Goal: Complete application form

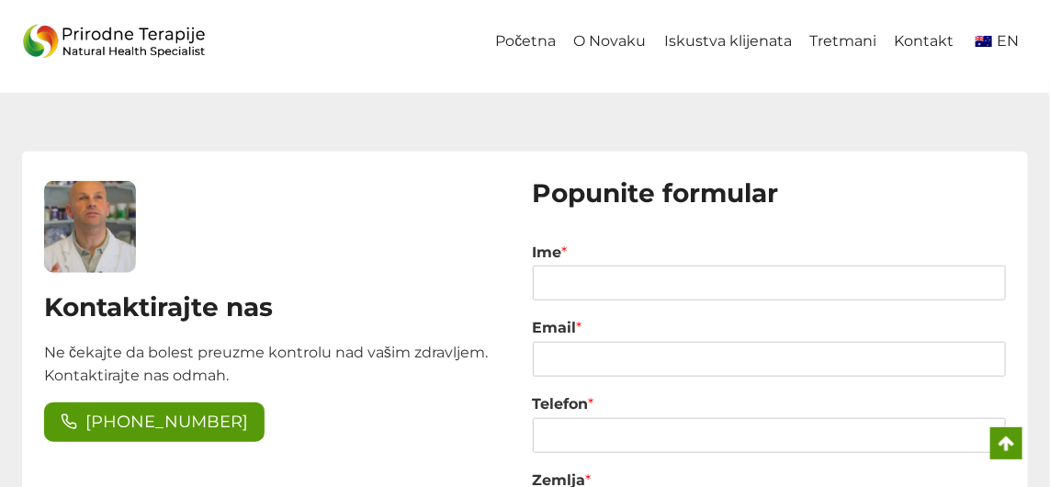
scroll to position [2849, 0]
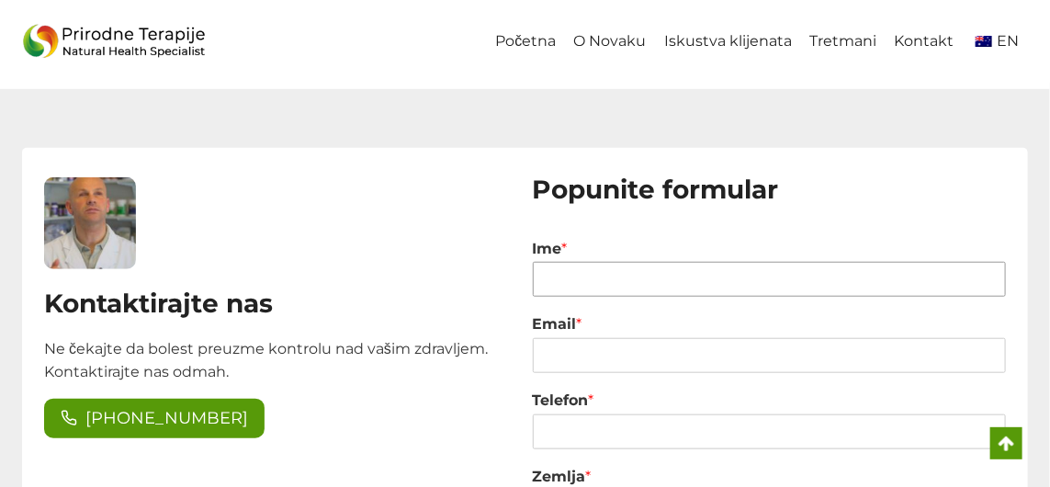
click at [553, 286] on input "Ime *" at bounding box center [770, 279] width 474 height 35
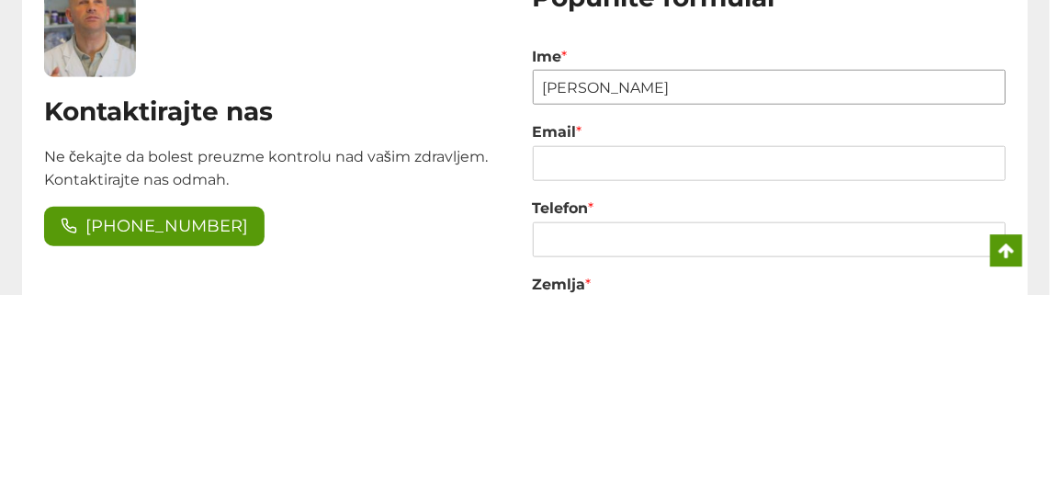
type input "[PERSON_NAME]"
click at [551, 360] on input "Email *" at bounding box center [770, 355] width 474 height 35
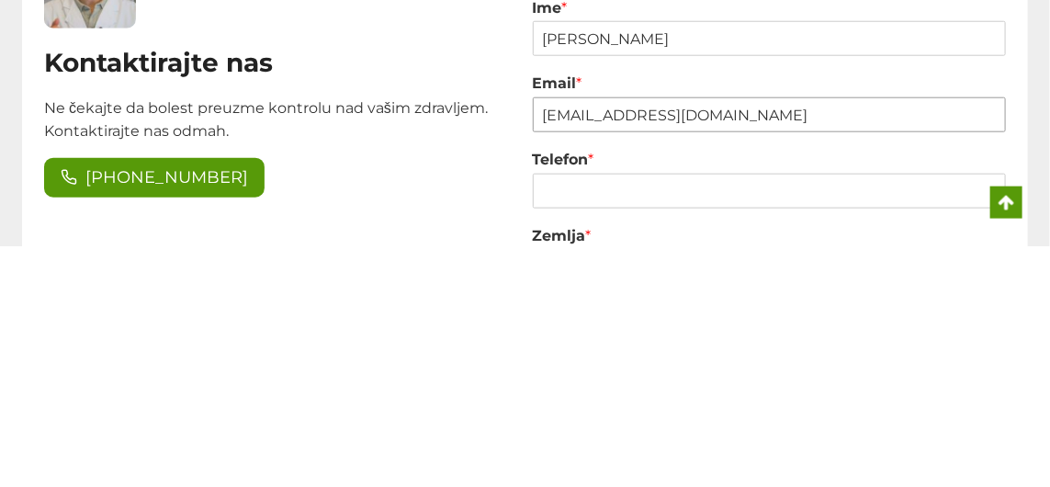
type input "rabijasic@yahoo.com"
click at [562, 439] on input "Telefon *" at bounding box center [770, 431] width 474 height 35
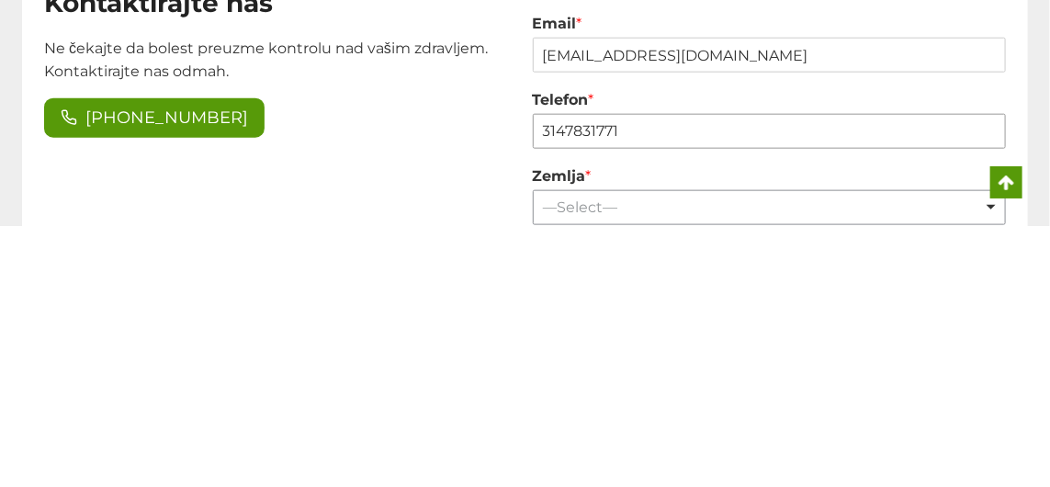
scroll to position [2891, 0]
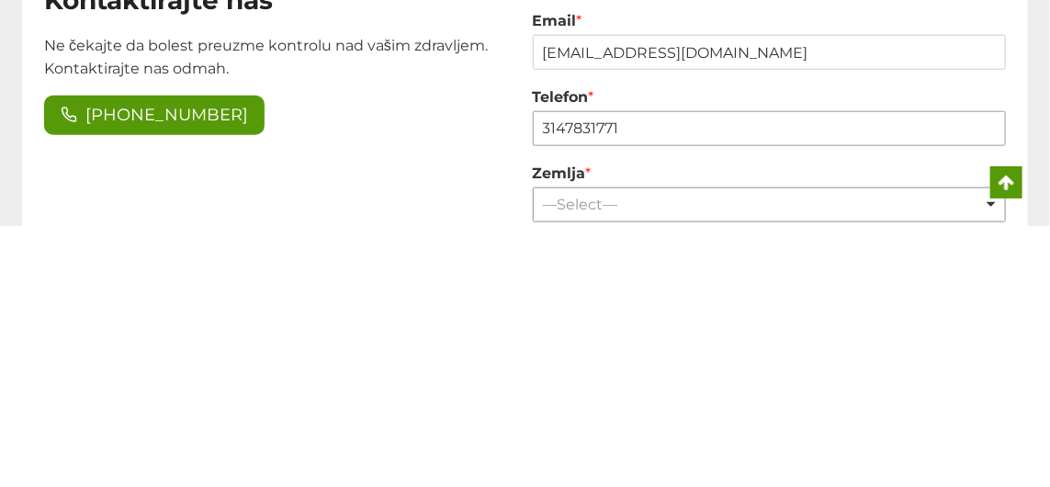
click at [1003, 478] on div "—Select— —Select— Remove item" at bounding box center [770, 465] width 474 height 35
type input "3147831771"
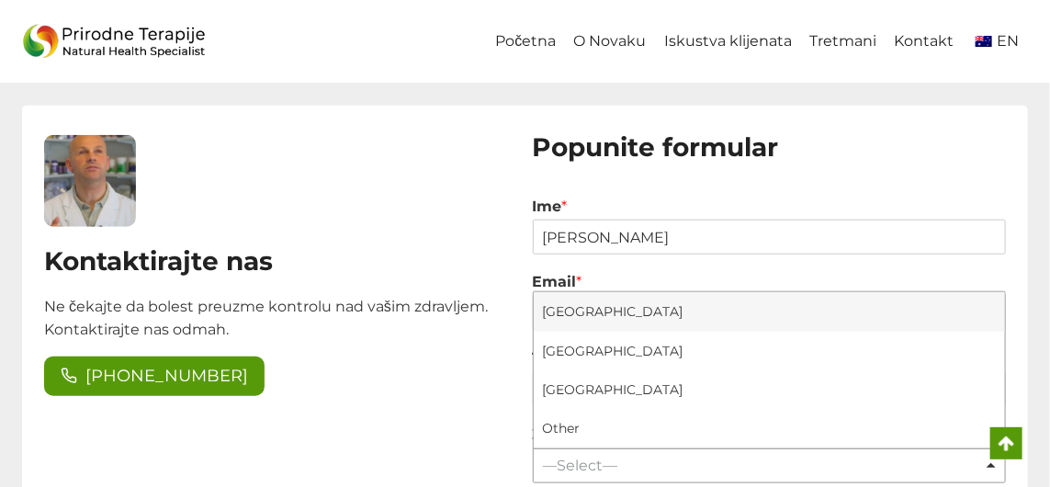
select select "[GEOGRAPHIC_DATA]"
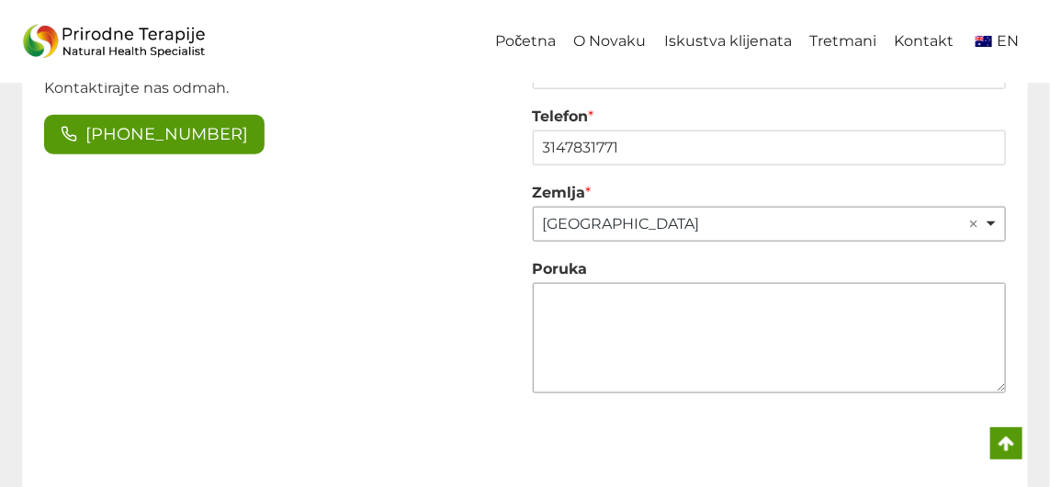
click at [585, 305] on textarea "Poruka" at bounding box center [770, 338] width 474 height 110
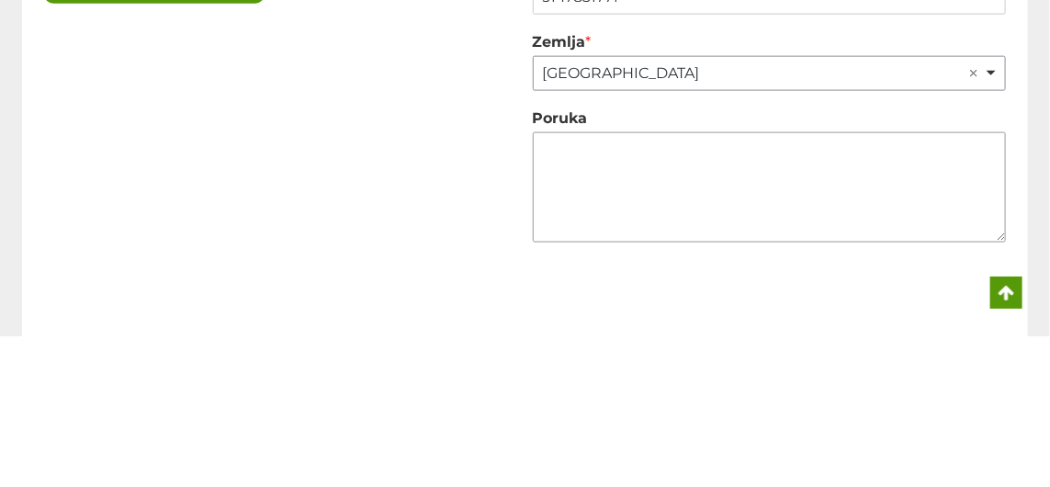
scroll to position [3133, 0]
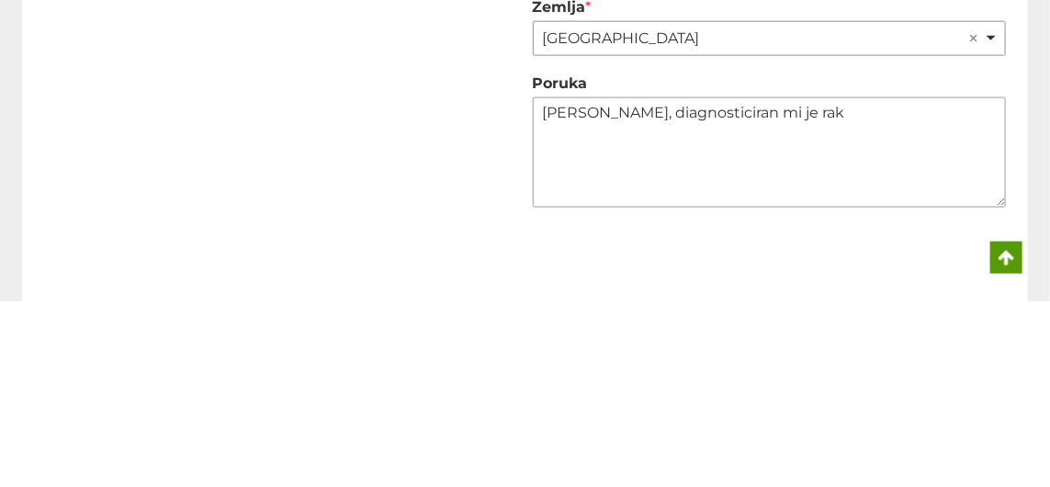
click at [630, 299] on textarea "Dragi Silvio, diagnosticiran mi je rak" at bounding box center [770, 338] width 474 height 110
click at [879, 303] on textarea "Dragi Silvio, nedavno mi je diagnosticiran mi je rak" at bounding box center [770, 338] width 474 height 110
click at [883, 298] on textarea "Dragi Silvio, nedavno mi je diagnosticiran mi je rak" at bounding box center [770, 338] width 474 height 110
click at [905, 303] on textarea "Dragi Silvio, nedavno mi je diagnosticiran rak" at bounding box center [770, 338] width 474 height 110
click at [913, 305] on textarea "Dragi Silvio, nedavno mi je diagnosticiran rak dojke,pa me zanima da li vas" at bounding box center [770, 338] width 474 height 110
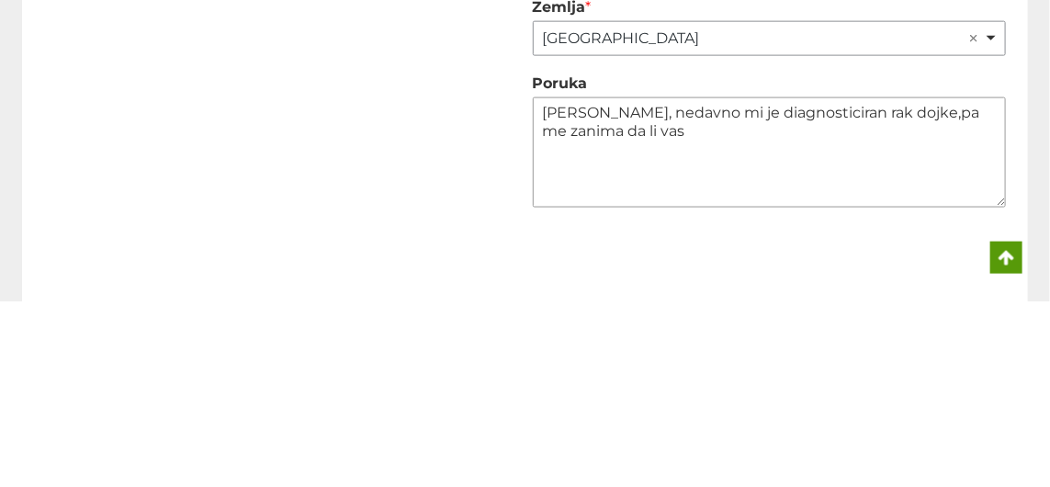
click at [926, 299] on textarea "Dragi Silvio, nedavno mi je diagnosticiran rak dojke,pa me zanima da li vas" at bounding box center [770, 338] width 474 height 110
click at [927, 298] on textarea "Dragi Silvio, nedavno mi je diagnosticiran rak dojke,pa me zanima da li vas" at bounding box center [770, 338] width 474 height 110
click at [924, 302] on textarea "Dragi Silvio, nedavno mi je diagnosticiran rak dojke,pa me zanima da li vas" at bounding box center [770, 338] width 474 height 110
click at [922, 301] on textarea "Dragi Silvio, nedavno mi je diagnosticiran rak dojke,pa me zanima da li vas" at bounding box center [770, 338] width 474 height 110
click at [679, 327] on textarea "Dragi Silvio, nedavno mi je diagnosticiran rak dojke, pa me zanima da li vas" at bounding box center [770, 338] width 474 height 110
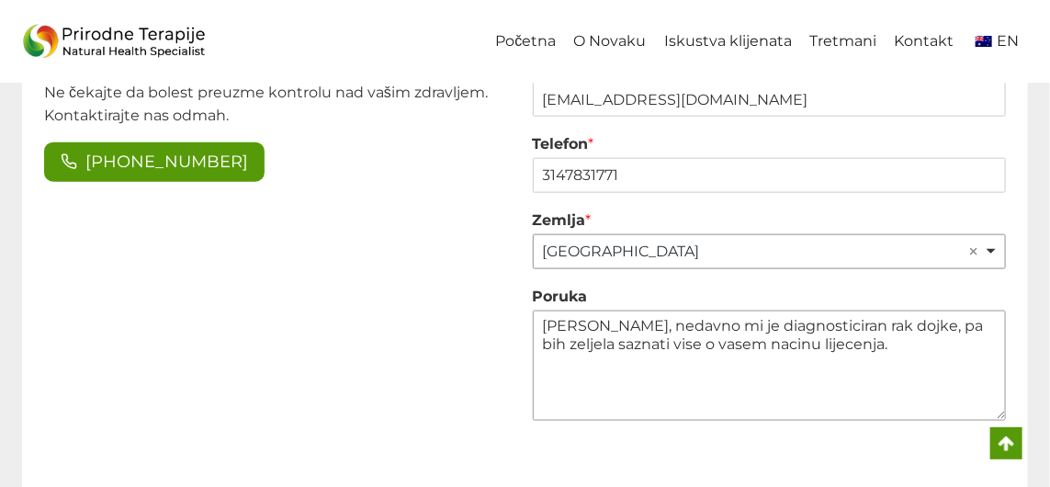
scroll to position [3106, 0]
click at [885, 365] on textarea "Dragi Silvio, nedavno mi je diagnosticiran rak dojke, pa bih zeljela saznati vi…" at bounding box center [770, 365] width 474 height 110
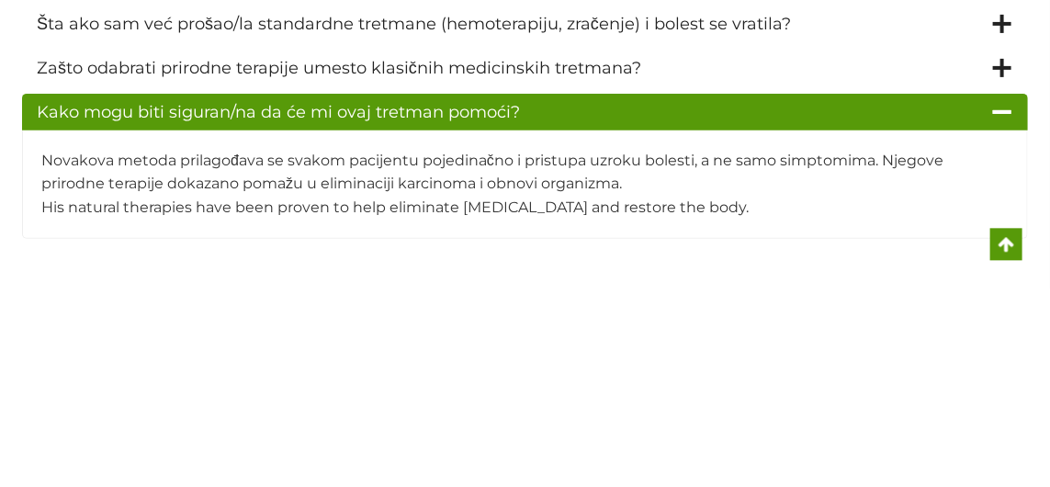
scroll to position [2442, 0]
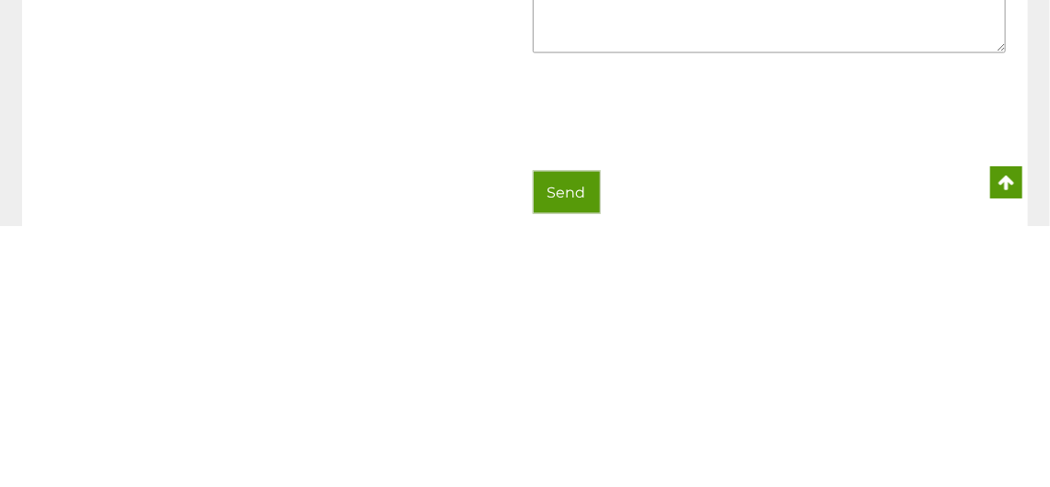
type textarea "Dragi Silvio, nedavno mi je diagnosticiran rak dojke, pa bih zeljela saznati vi…"
type input "1"
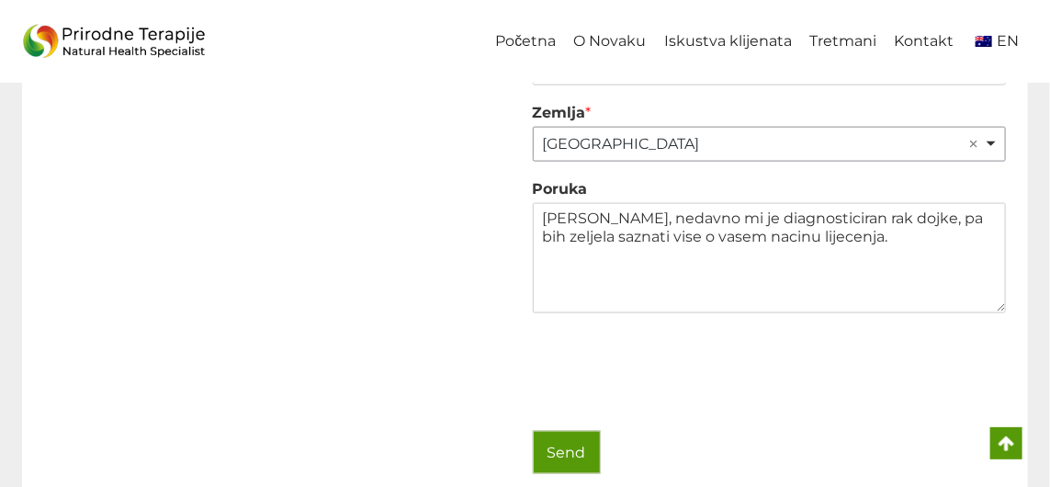
click at [925, 383] on div at bounding box center [770, 368] width 474 height 72
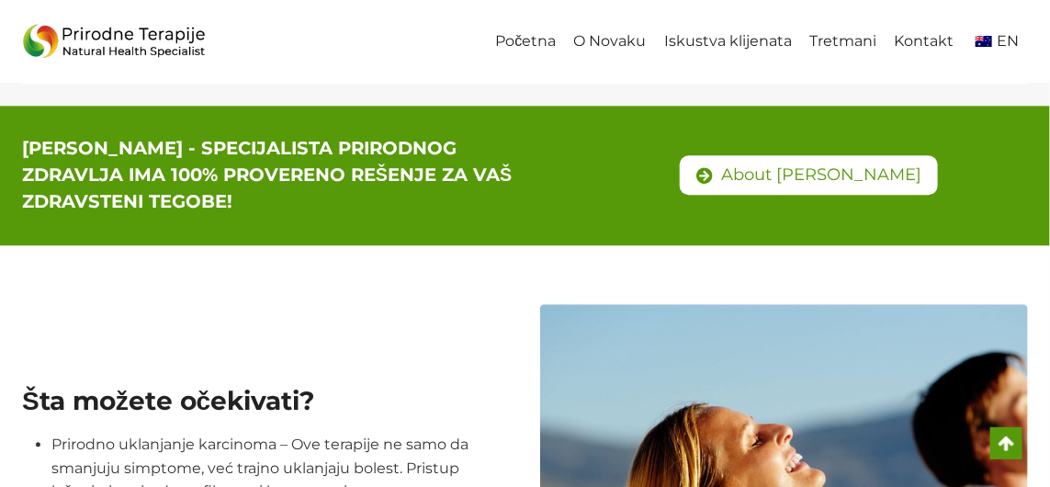
scroll to position [1545, 0]
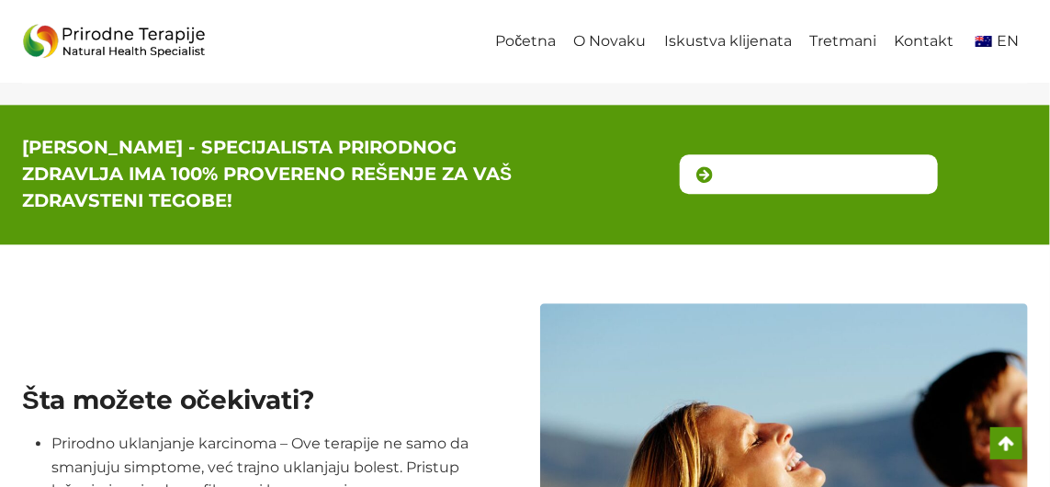
click at [825, 173] on span "About [PERSON_NAME]" at bounding box center [821, 174] width 200 height 27
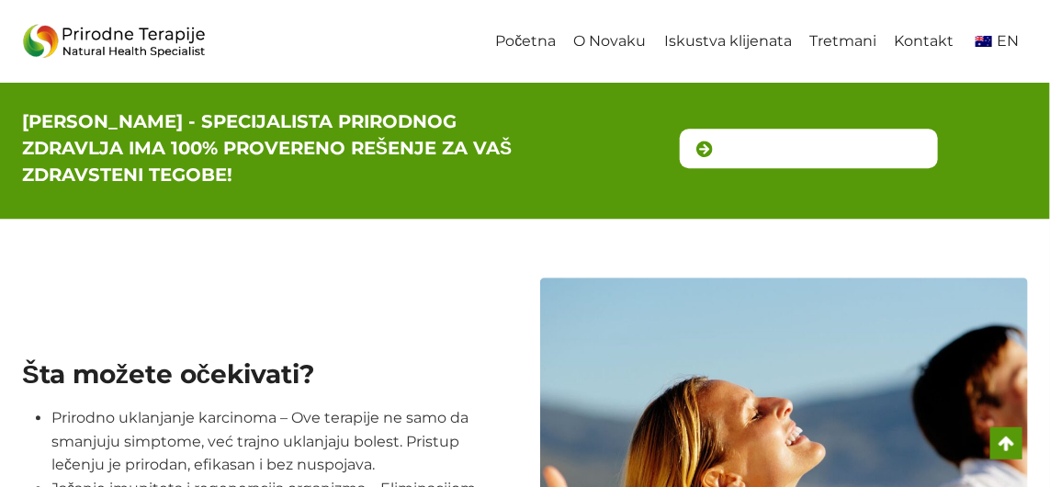
scroll to position [1622, 0]
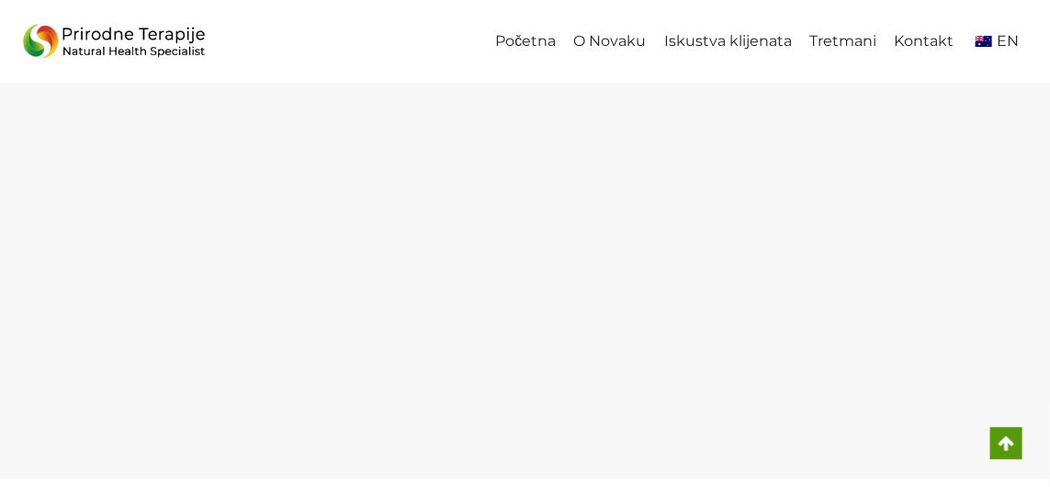
scroll to position [3863, 0]
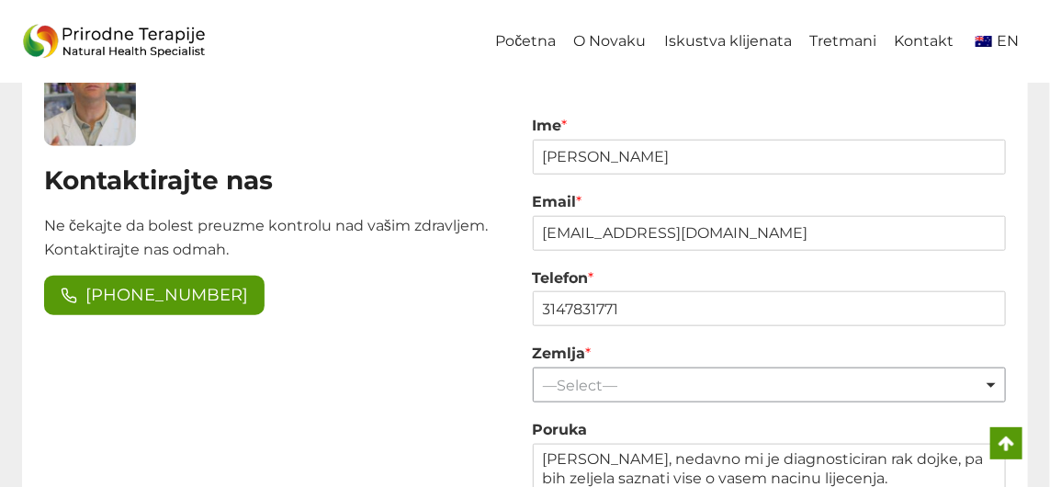
scroll to position [2949, 0]
click at [989, 389] on div "—Select— Remove item" at bounding box center [769, 384] width 461 height 17
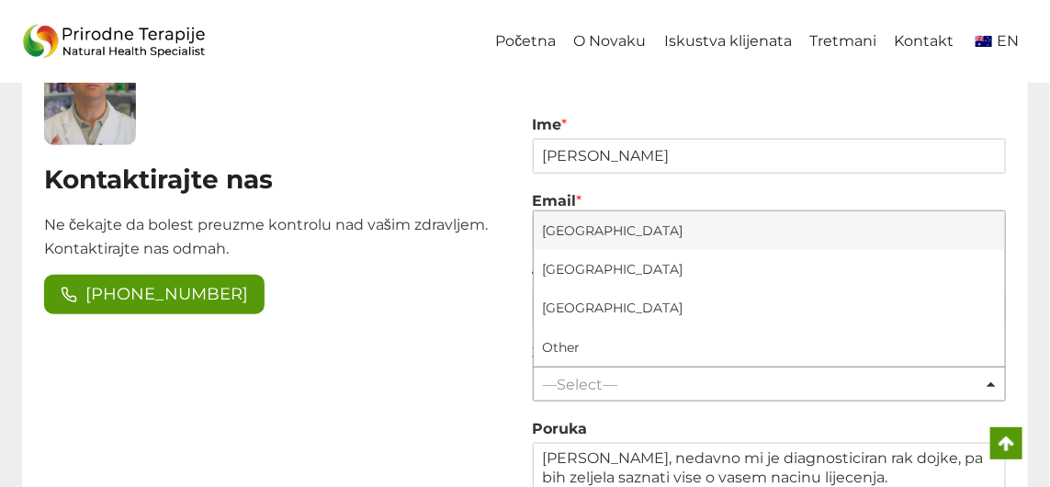
select select "[GEOGRAPHIC_DATA]"
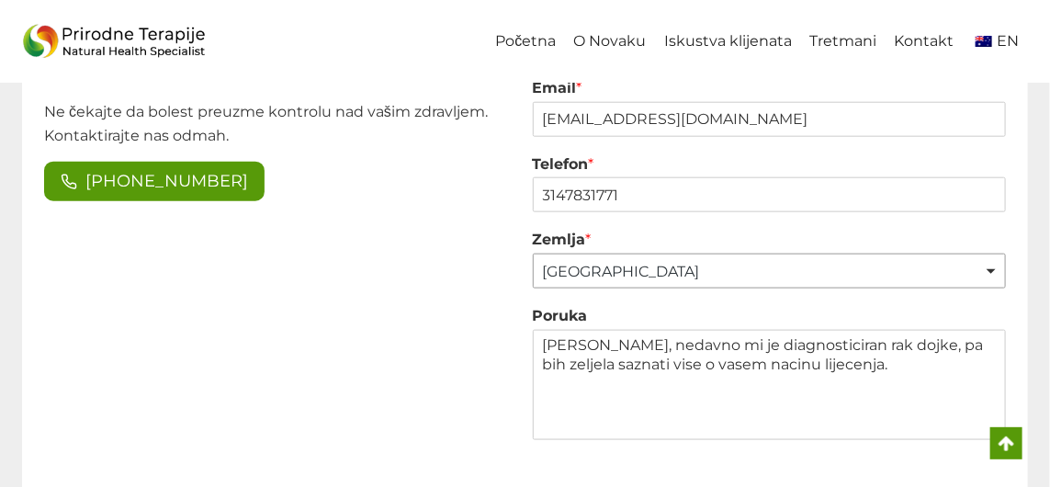
scroll to position [3064, 0]
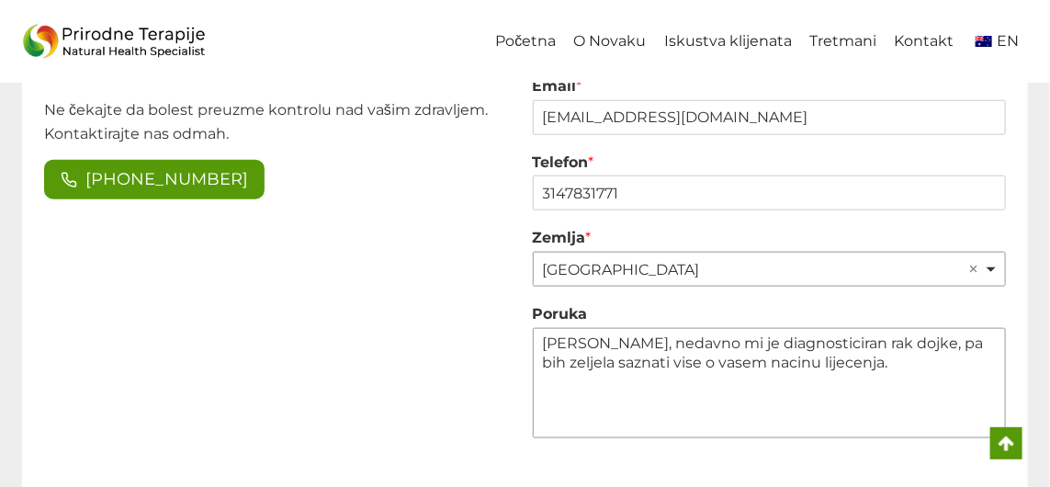
click at [570, 404] on textarea "[PERSON_NAME], nedavno mi je diagnosticiran rak dojke, pa bih zeljela saznati v…" at bounding box center [770, 383] width 474 height 110
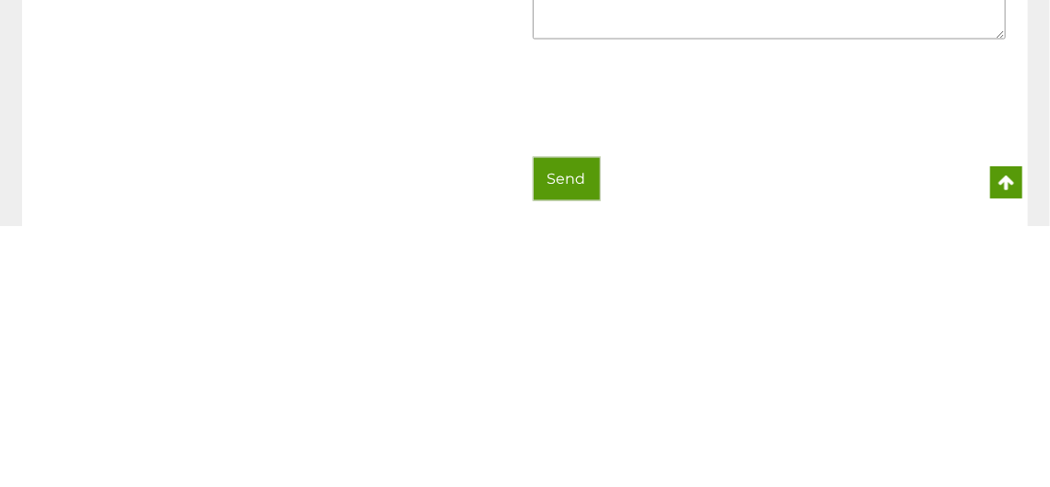
type textarea "Dragi Silvio, nedavno mi je diagnosticiran rak dojke, pa bih zeljela saznati vi…"
click at [558, 445] on button "Send" at bounding box center [567, 440] width 68 height 44
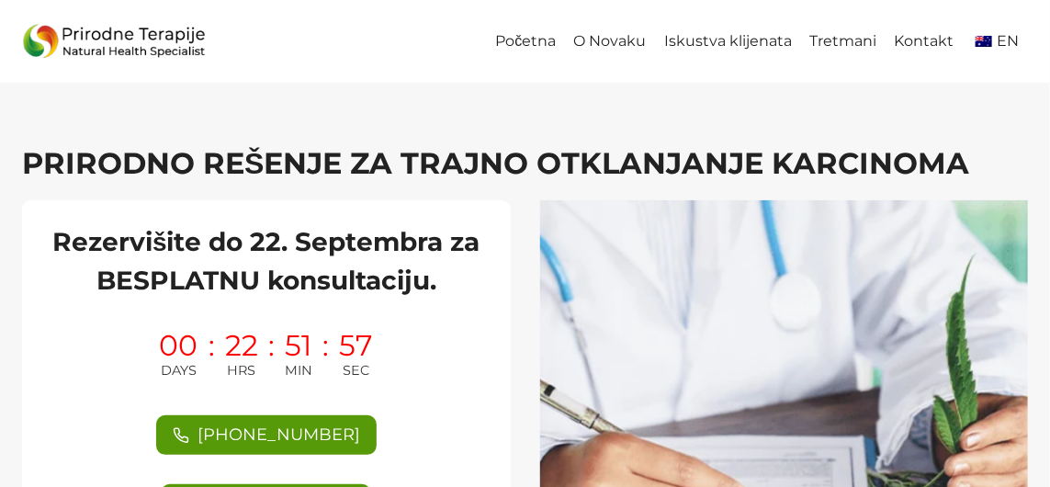
click at [159, 348] on div "00 DAYS" at bounding box center [179, 356] width 48 height 59
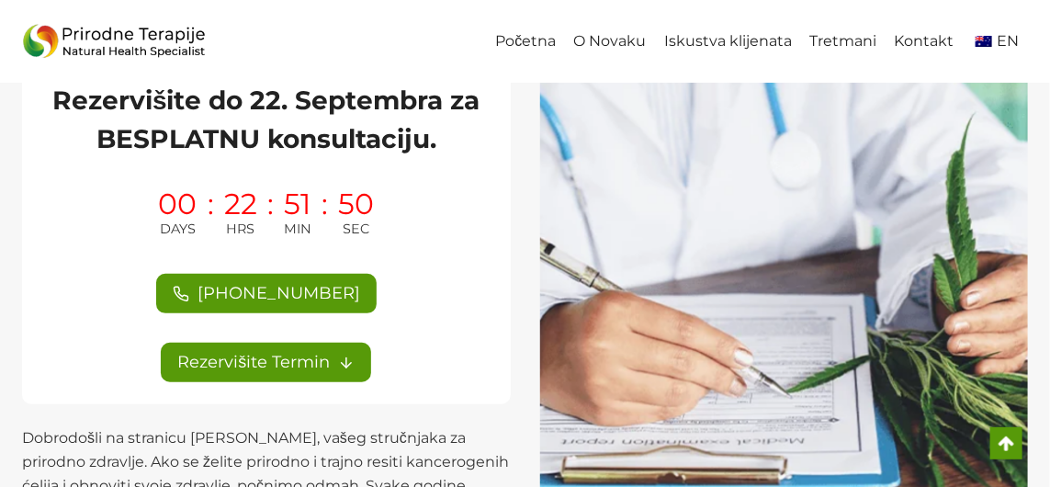
scroll to position [141, 0]
click at [256, 372] on span "Rezervišite Termin" at bounding box center [253, 362] width 152 height 27
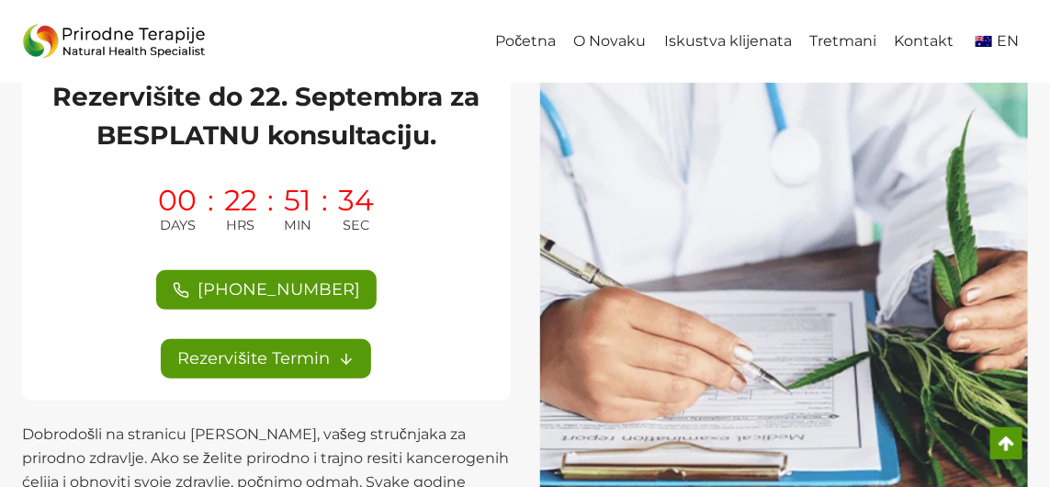
scroll to position [145, 0]
click at [352, 368] on link "Rezervišite Termin" at bounding box center [266, 359] width 210 height 40
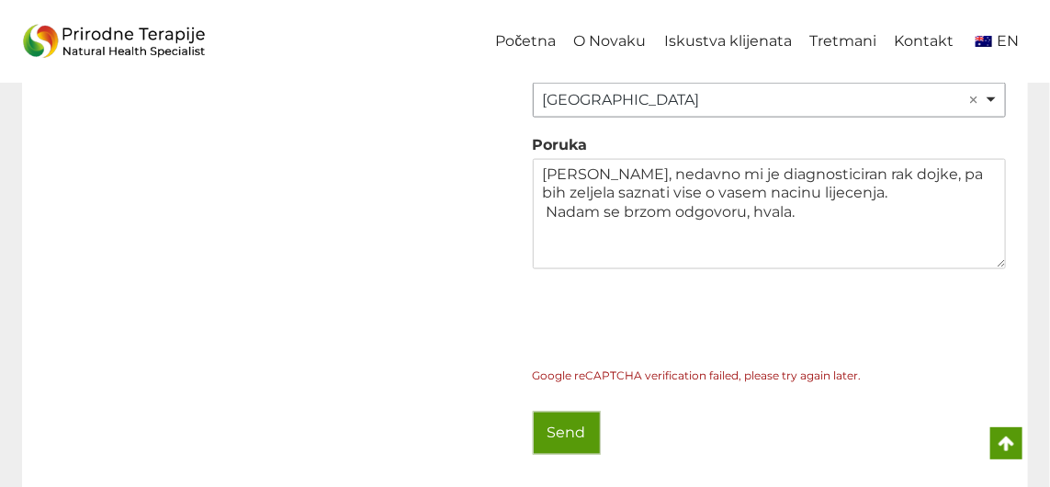
scroll to position [3254, 0]
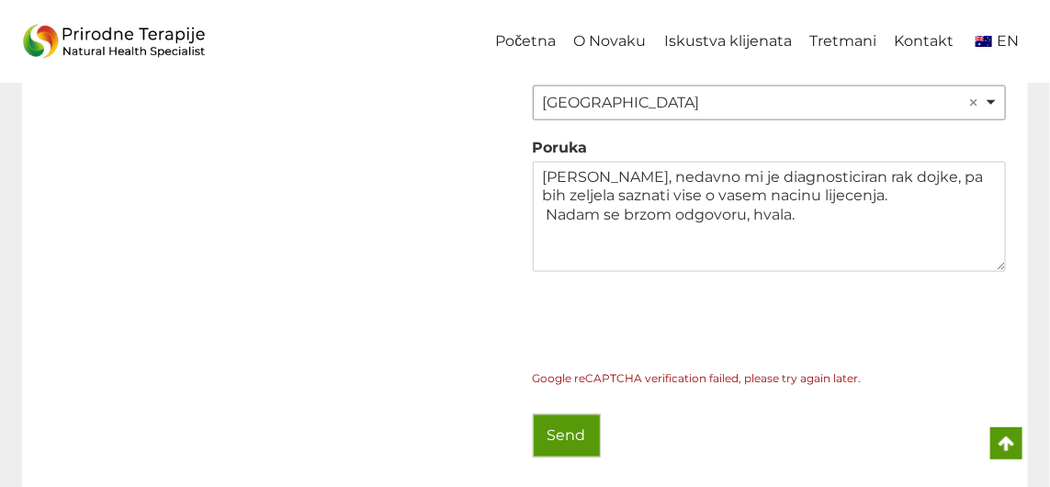
type input "1"
click at [567, 431] on button "Send" at bounding box center [567, 436] width 68 height 44
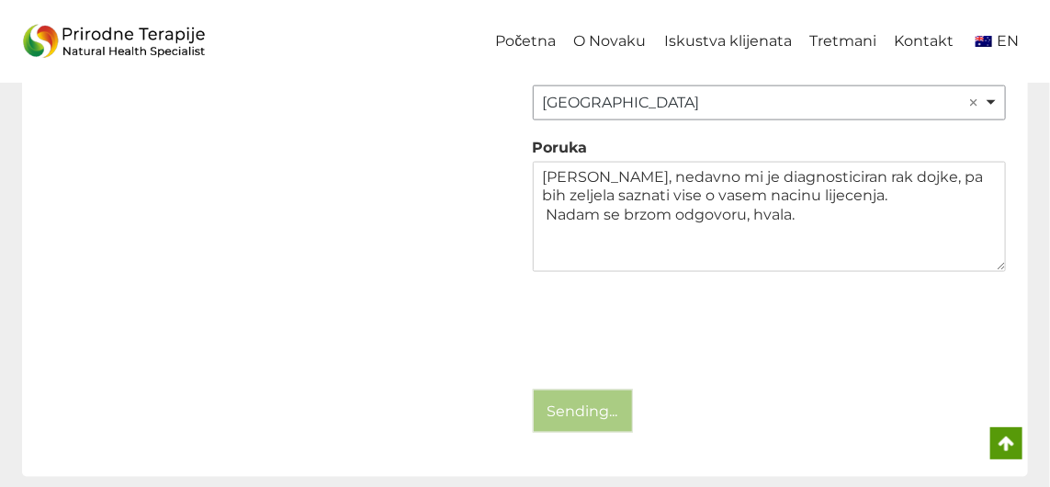
scroll to position [3331, 0]
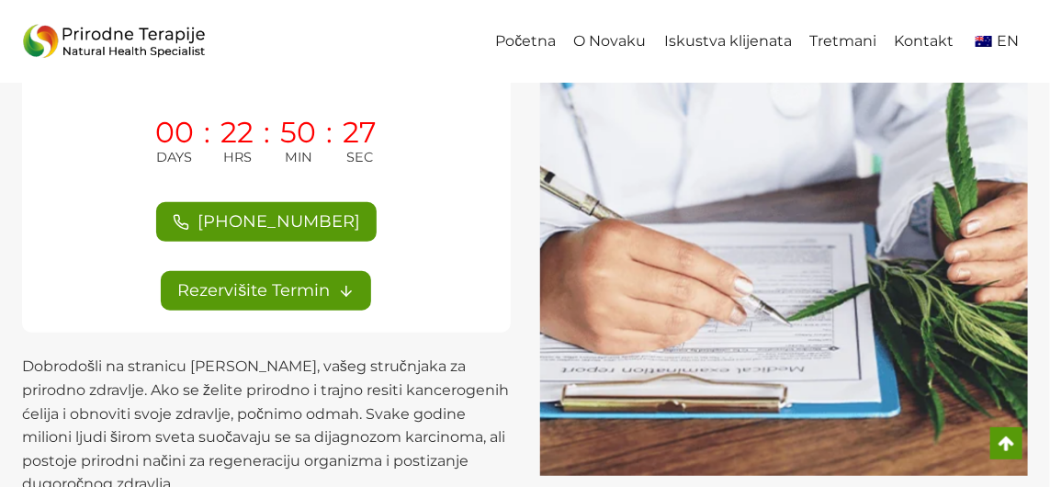
scroll to position [214, 0]
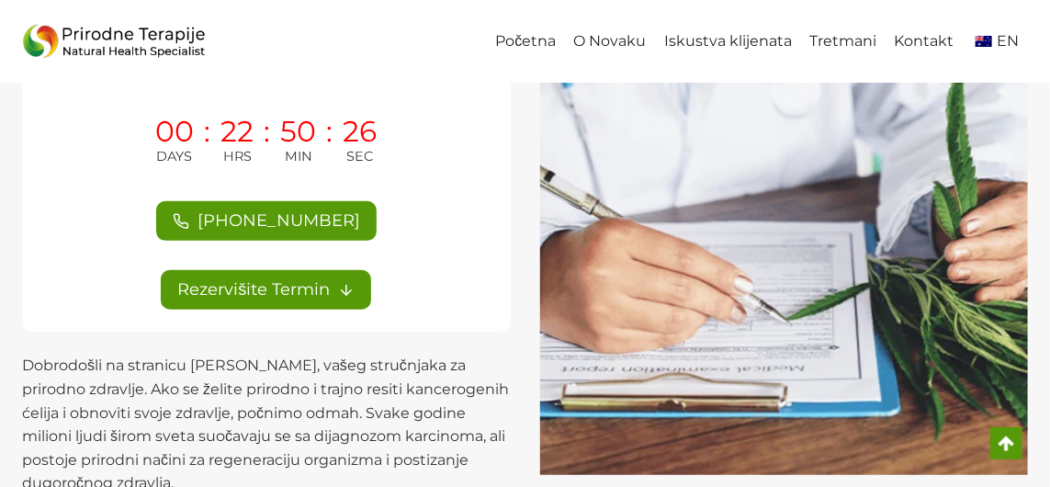
click at [327, 291] on span "Rezervišite Termin" at bounding box center [253, 290] width 152 height 27
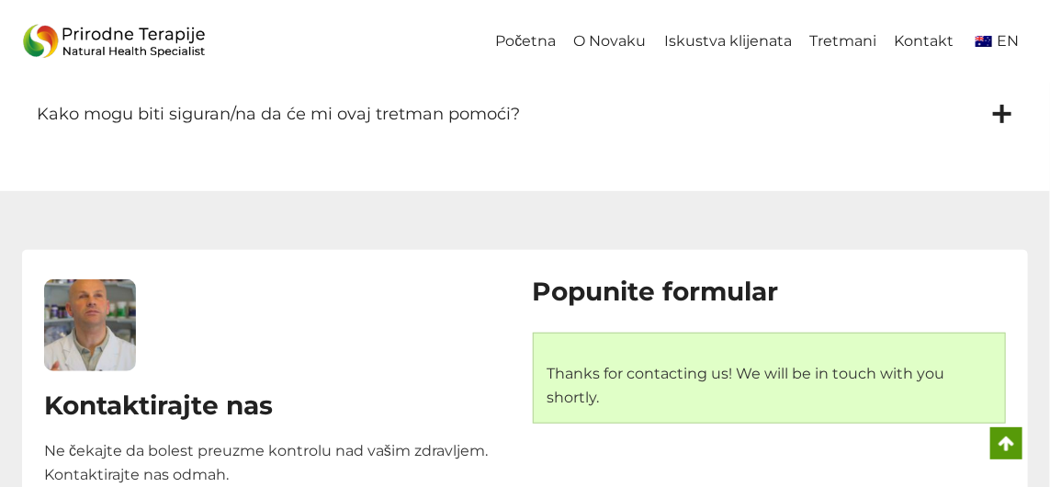
scroll to position [2831, 0]
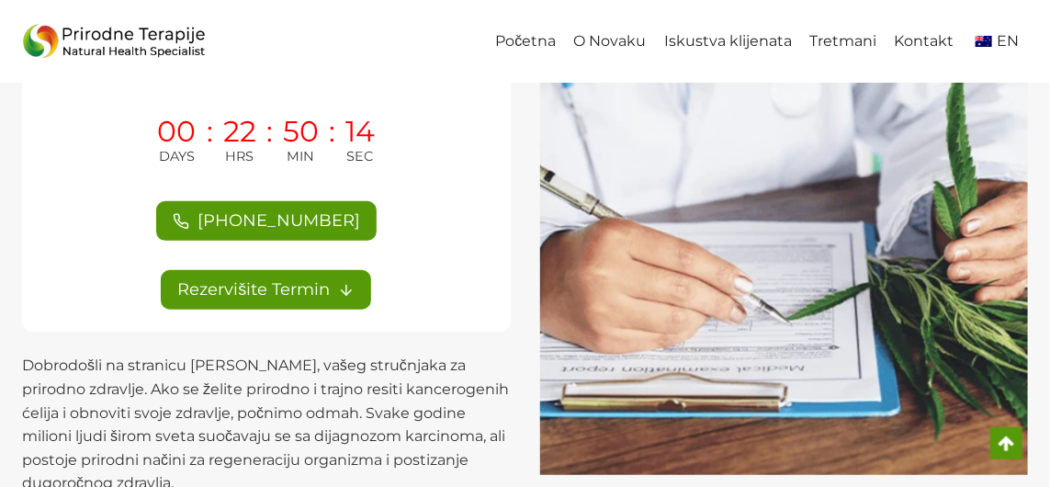
scroll to position [291, 0]
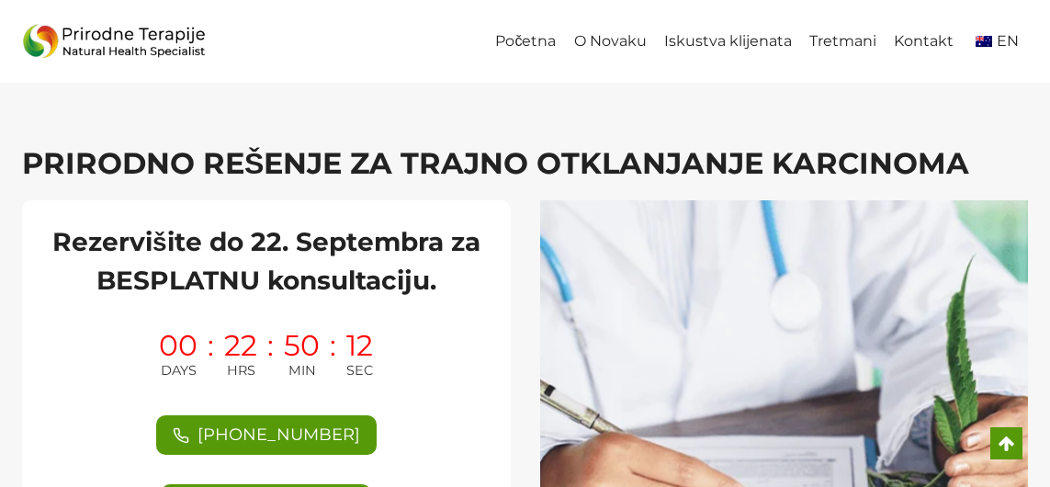
scroll to position [2831, 0]
